Goal: Information Seeking & Learning: Learn about a topic

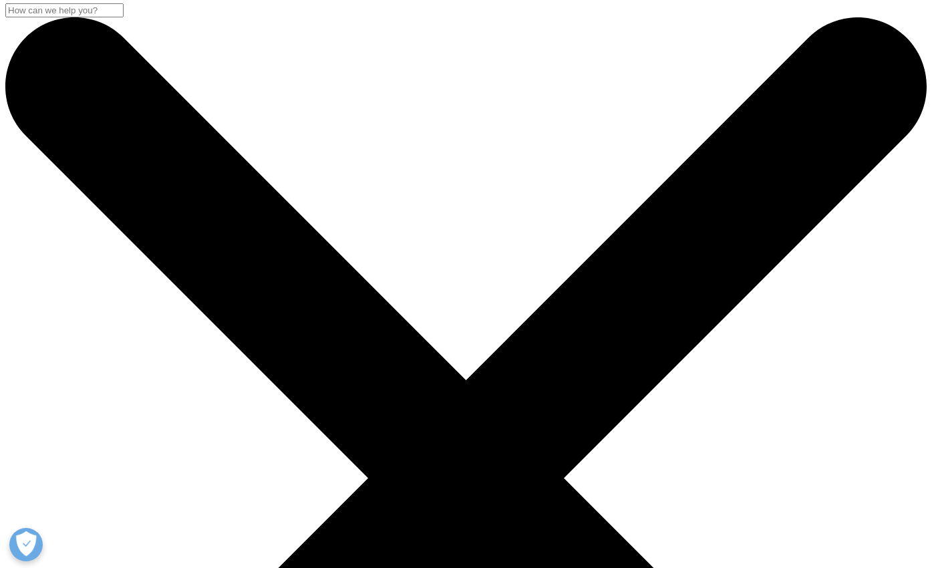
scroll to position [3, 0]
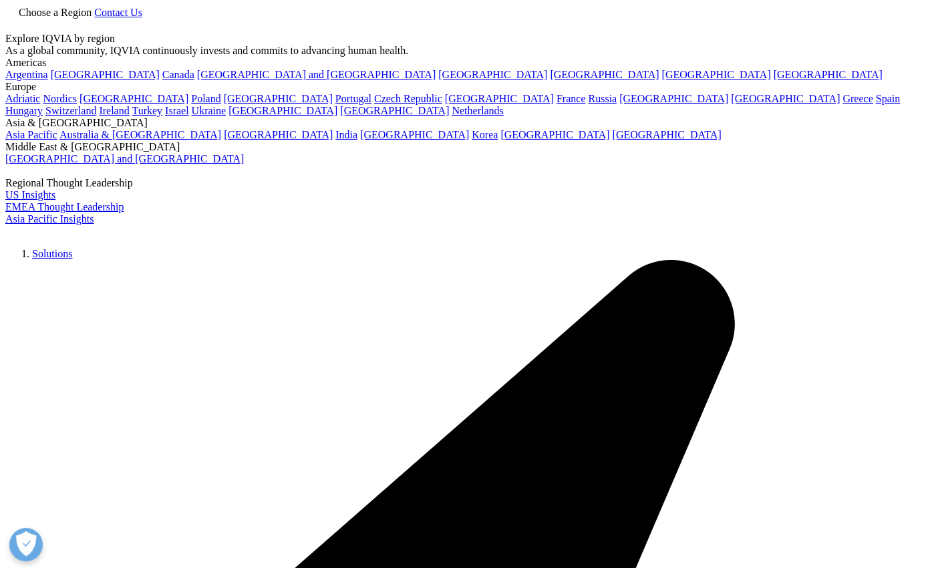
scroll to position [738, 788]
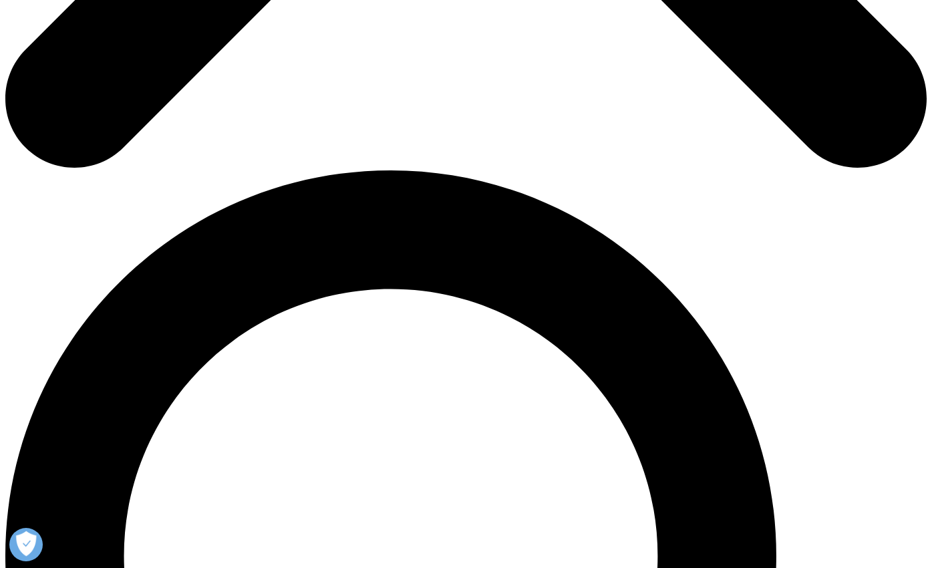
scroll to position [775, 0]
